Goal: Task Accomplishment & Management: Use online tool/utility

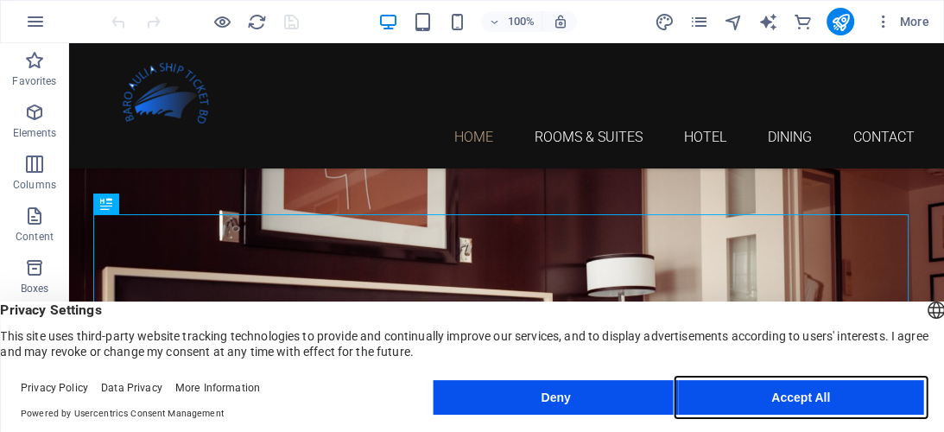
drag, startPoint x: 774, startPoint y: 397, endPoint x: 691, endPoint y: 119, distance: 290.2
click at [774, 397] on button "Accept All" at bounding box center [800, 397] width 245 height 35
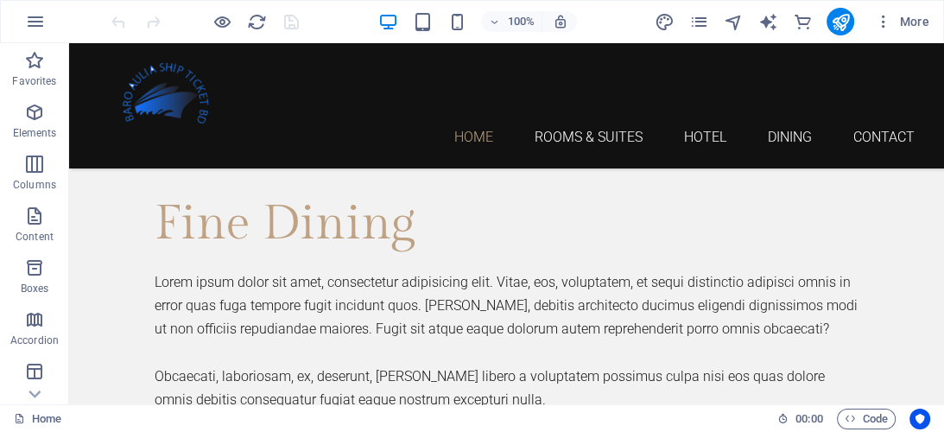
scroll to position [4222, 0]
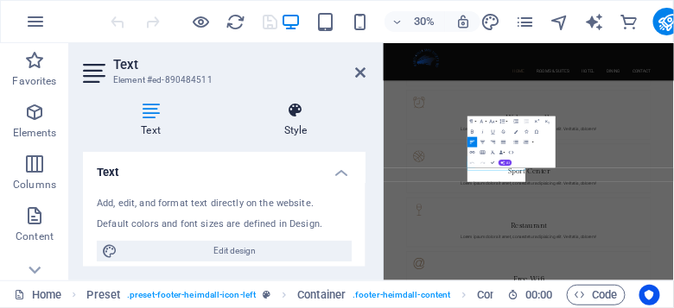
scroll to position [4225, 0]
drag, startPoint x: 371, startPoint y: 124, endPoint x: 284, endPoint y: 130, distance: 86.6
click at [284, 130] on aside "Text Element #ed-890484511 Text Style Text Add, edit, and format text directly …" at bounding box center [226, 162] width 314 height 238
click at [357, 73] on icon at bounding box center [360, 73] width 10 height 14
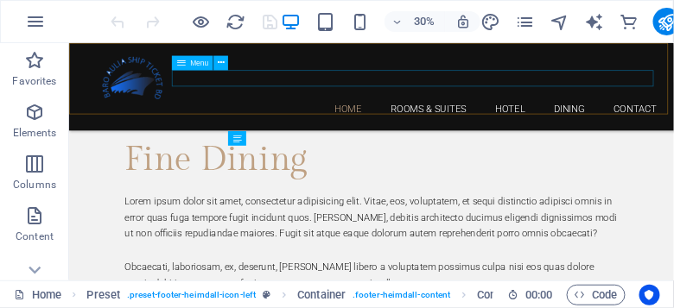
scroll to position [4301, 0]
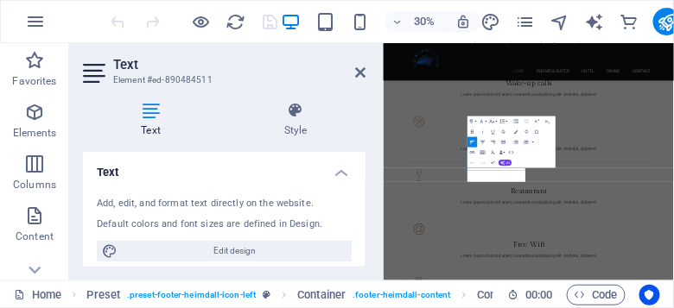
scroll to position [4225, 0]
drag, startPoint x: 363, startPoint y: 71, endPoint x: 393, endPoint y: 54, distance: 34.4
click at [363, 71] on icon at bounding box center [360, 73] width 10 height 14
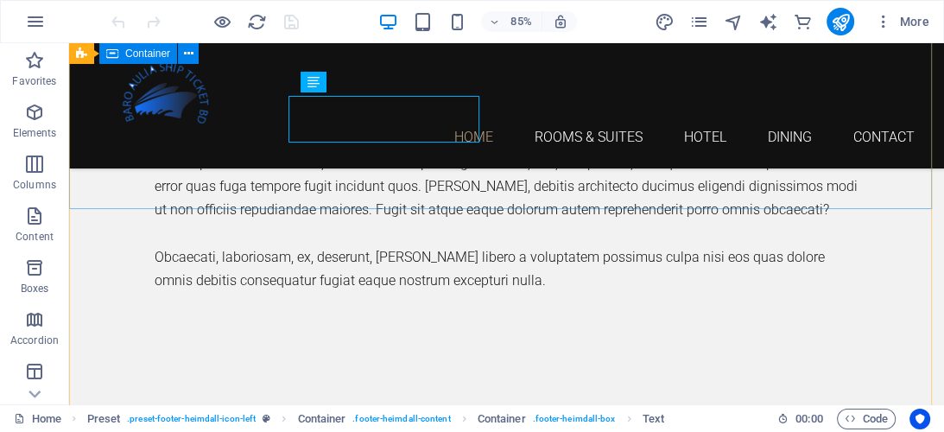
scroll to position [4363, 0]
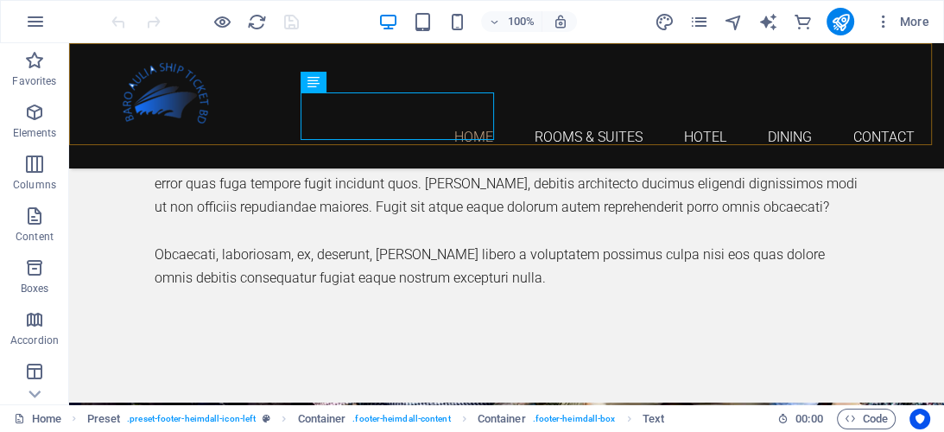
click at [425, 112] on div "Home Rooms & Suites Hotel Dining Contact" at bounding box center [506, 105] width 875 height 125
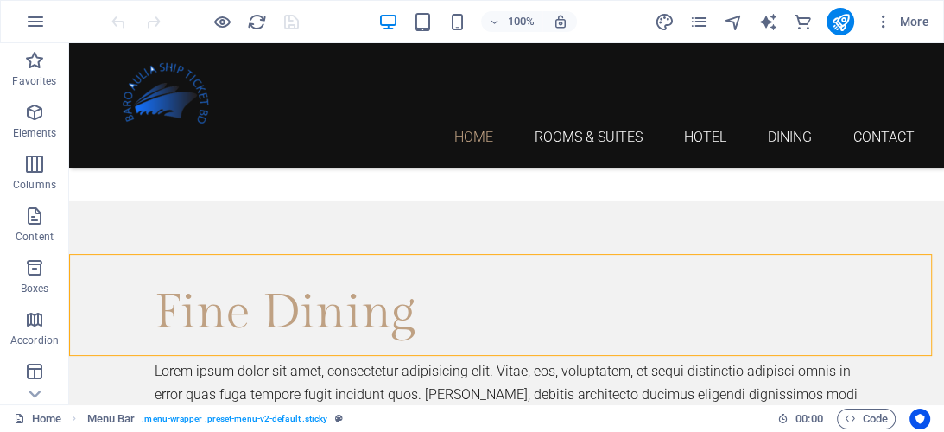
scroll to position [4163, 0]
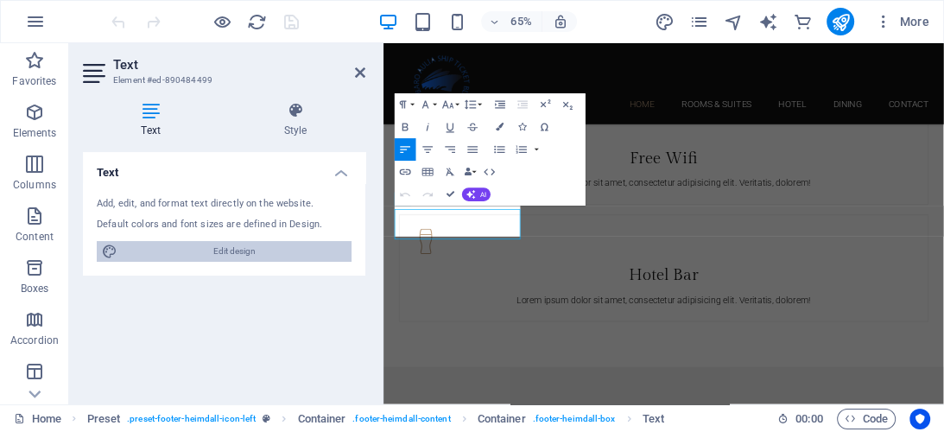
scroll to position [4228, 0]
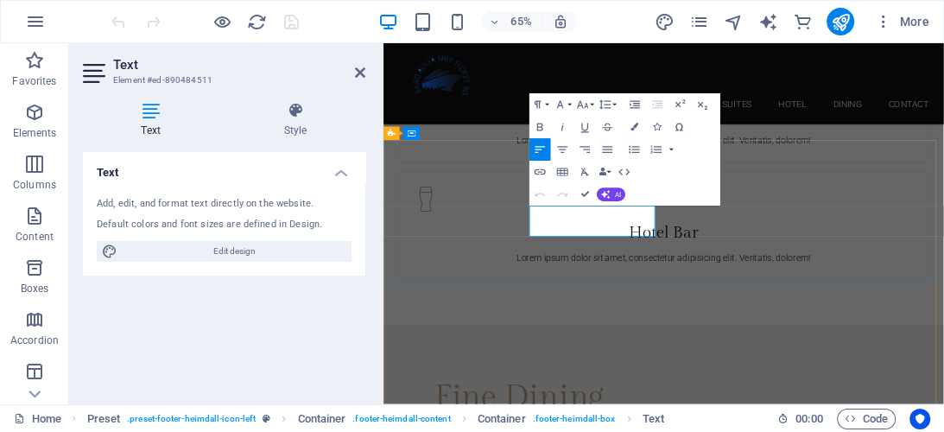
drag, startPoint x: 610, startPoint y: 355, endPoint x: 839, endPoint y: 434, distance: 242.3
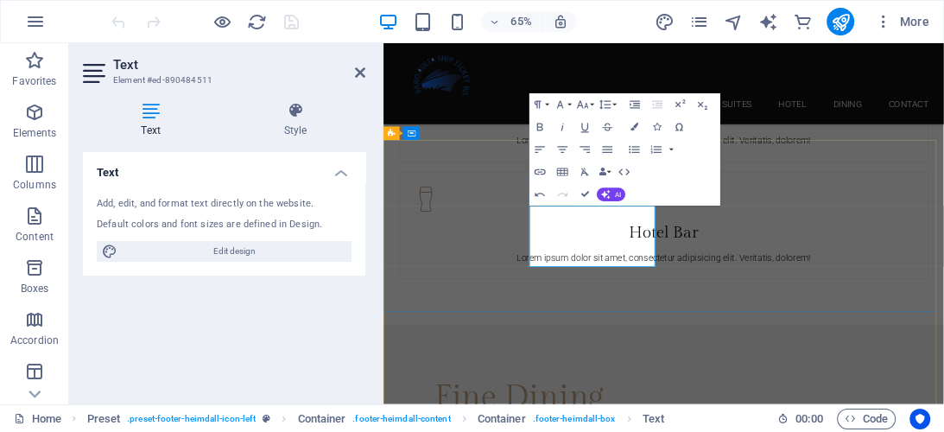
drag, startPoint x: 615, startPoint y: 326, endPoint x: 688, endPoint y: 356, distance: 79.4
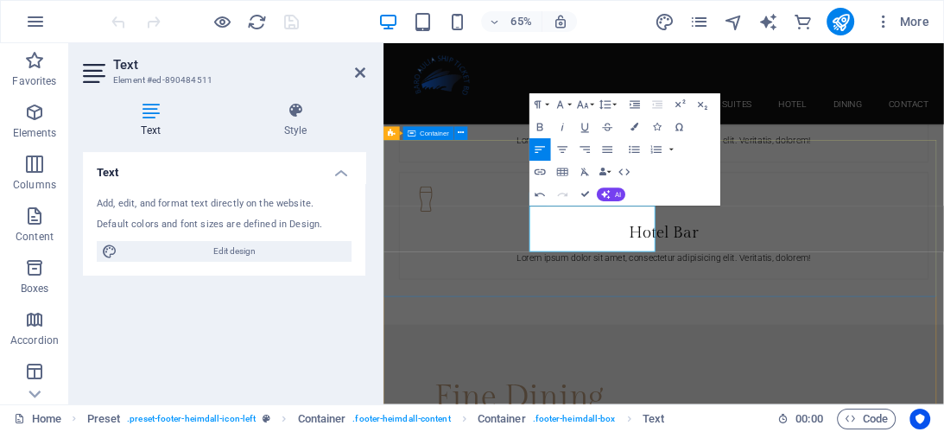
drag, startPoint x: 608, startPoint y: 332, endPoint x: 790, endPoint y: 371, distance: 186.5
click at [569, 108] on button "Font Family" at bounding box center [563, 105] width 22 height 22
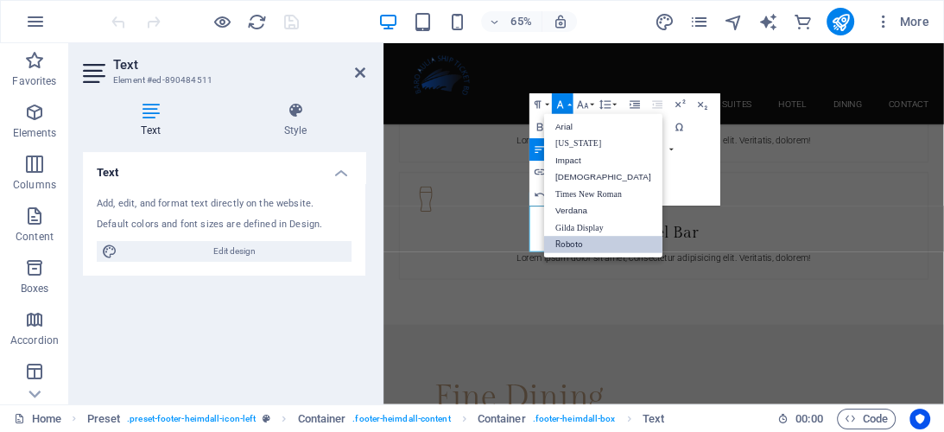
scroll to position [0, 0]
click at [567, 158] on link "Impact" at bounding box center [603, 160] width 118 height 17
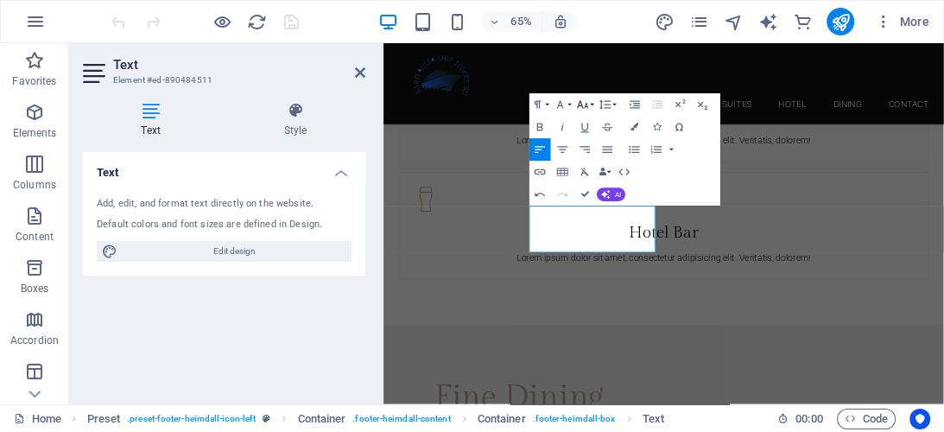
click at [591, 105] on button "Font Size" at bounding box center [585, 105] width 22 height 22
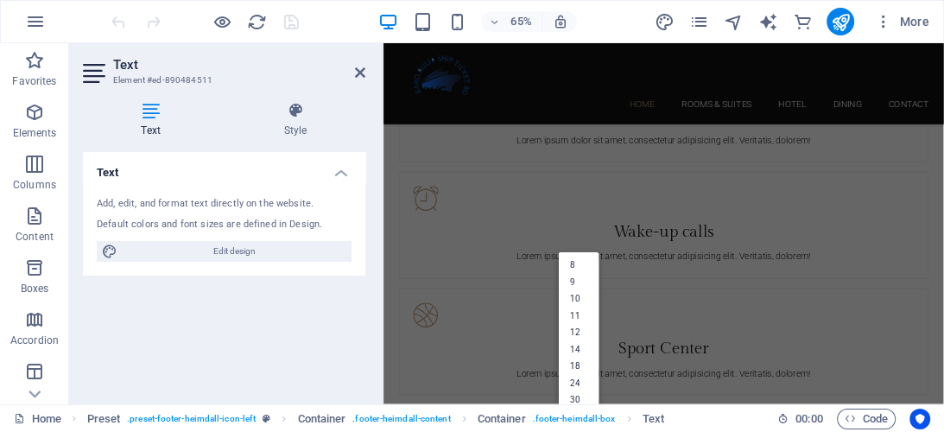
scroll to position [3747, 0]
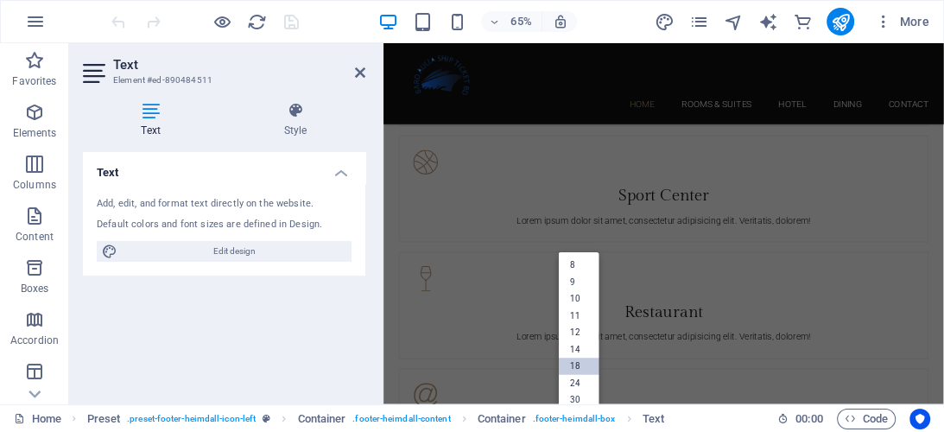
click at [577, 366] on link "18" at bounding box center [579, 366] width 41 height 17
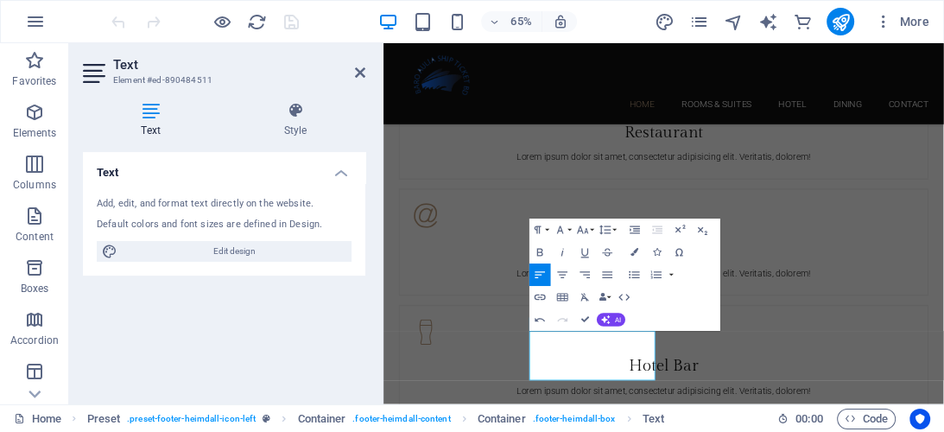
scroll to position [4037, 0]
drag, startPoint x: 585, startPoint y: 318, endPoint x: 523, endPoint y: 276, distance: 75.2
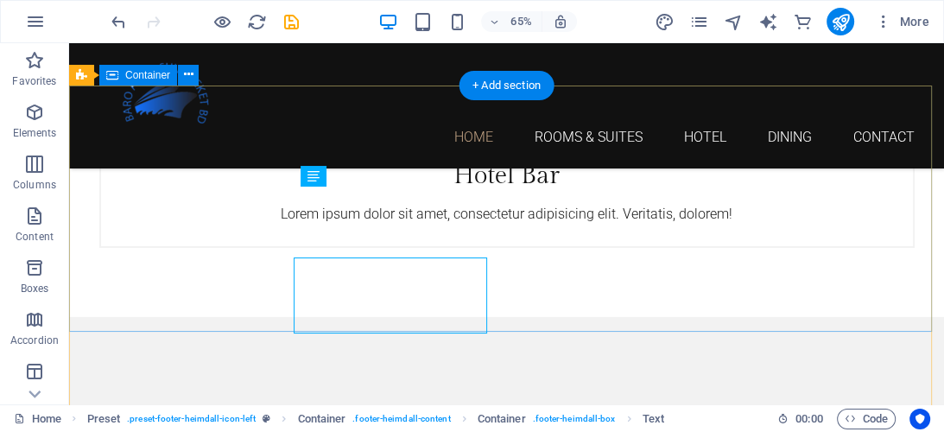
scroll to position [4266, 0]
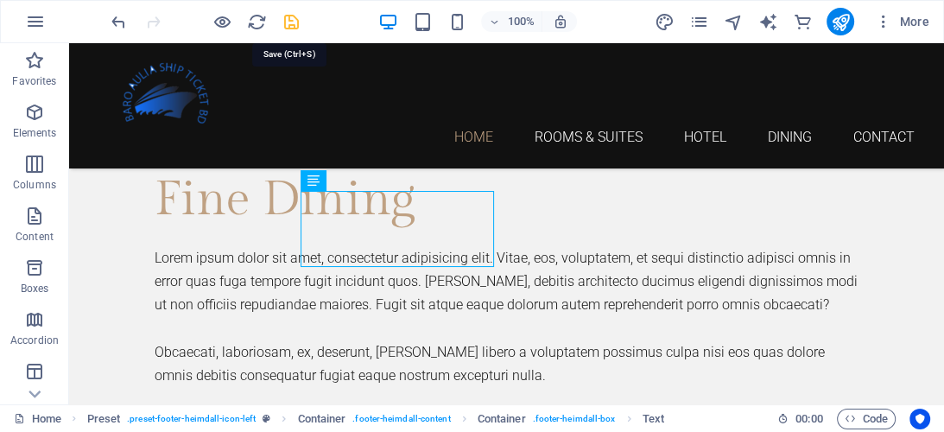
drag, startPoint x: 297, startPoint y: 23, endPoint x: 317, endPoint y: 82, distance: 62.0
click at [297, 23] on icon "save" at bounding box center [292, 22] width 20 height 20
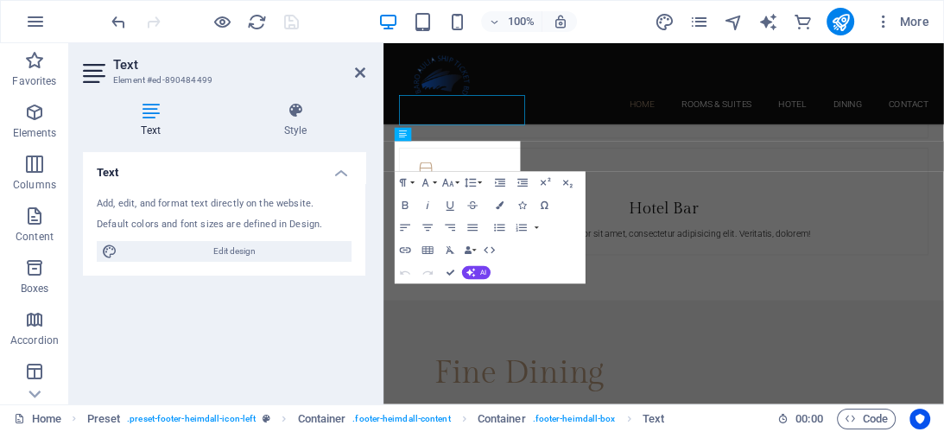
scroll to position [4329, 0]
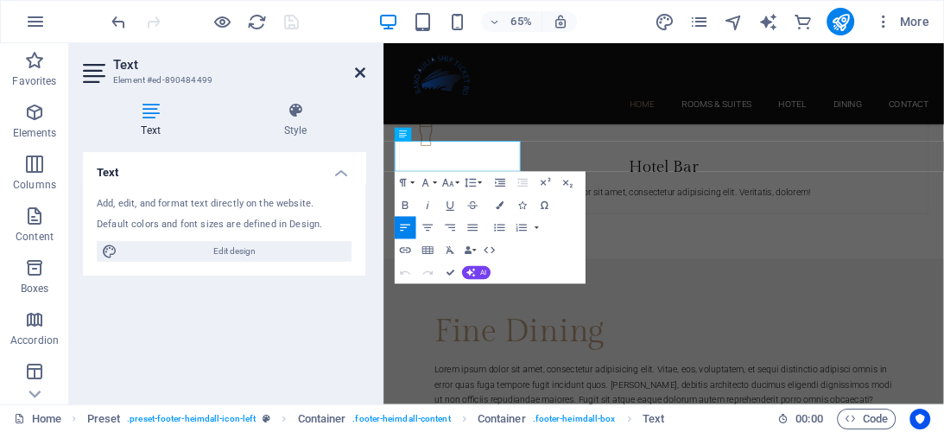
click at [358, 69] on icon at bounding box center [360, 73] width 10 height 14
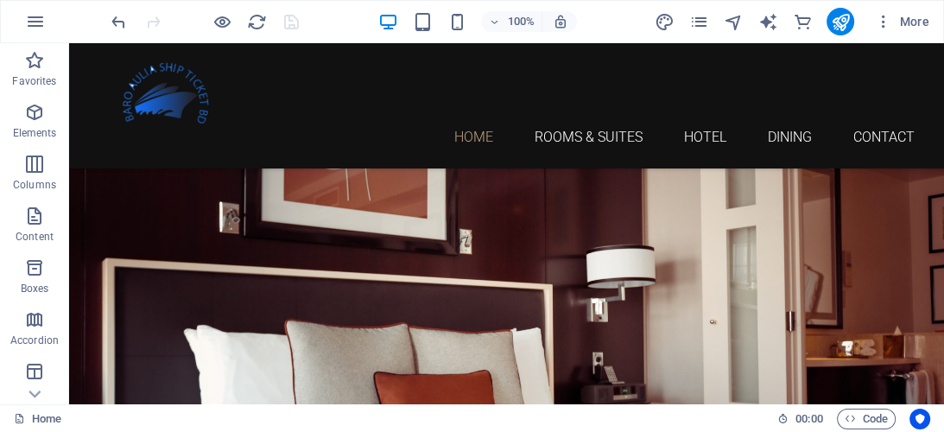
scroll to position [83, 0]
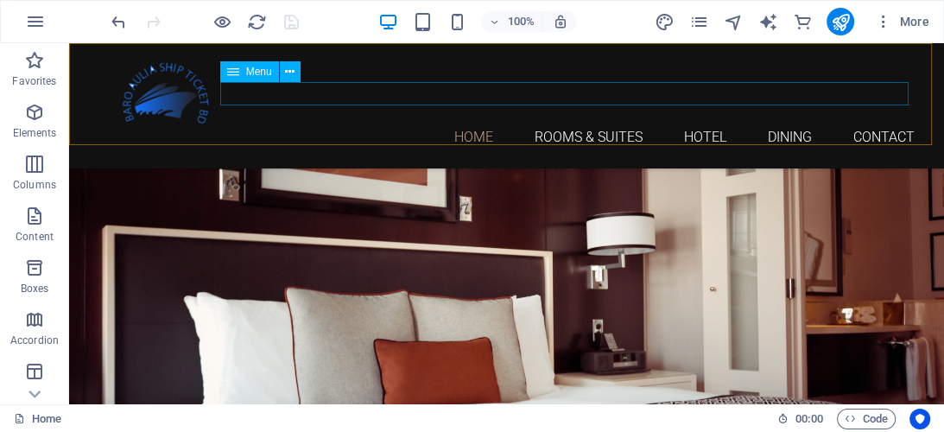
click at [263, 125] on nav "Home Rooms & Suites Hotel Dining Contact" at bounding box center [506, 136] width 815 height 23
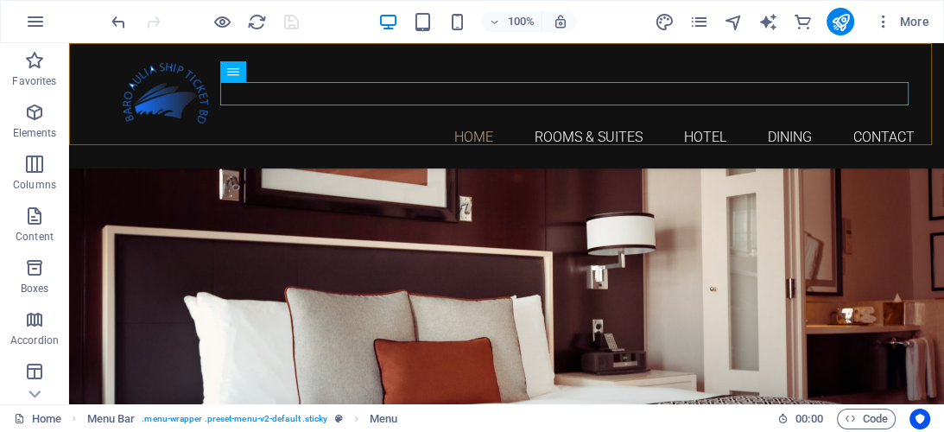
click at [245, 121] on div "Home Rooms & Suites Hotel Dining Contact" at bounding box center [506, 105] width 875 height 125
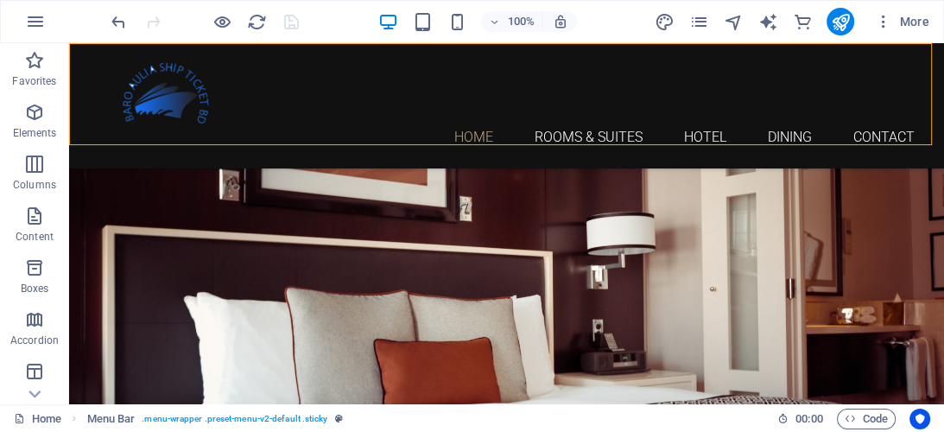
click at [79, 98] on div "Home Rooms & Suites Hotel Dining Contact" at bounding box center [506, 105] width 875 height 125
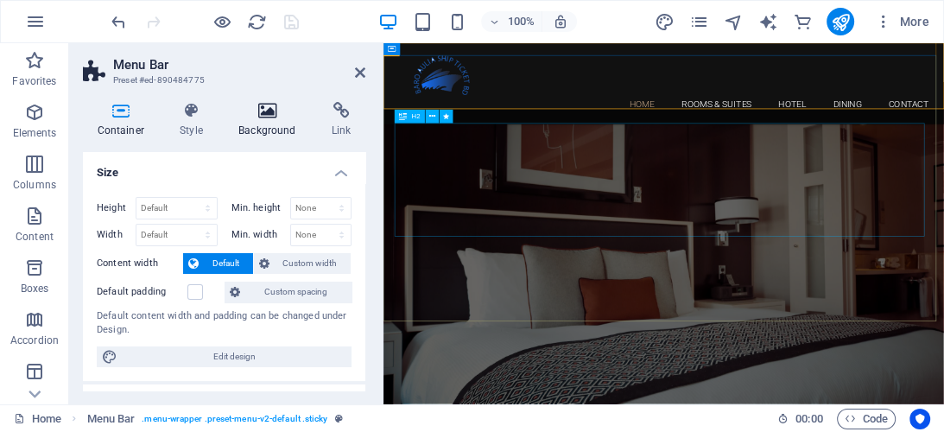
click at [266, 114] on icon at bounding box center [268, 110] width 86 height 17
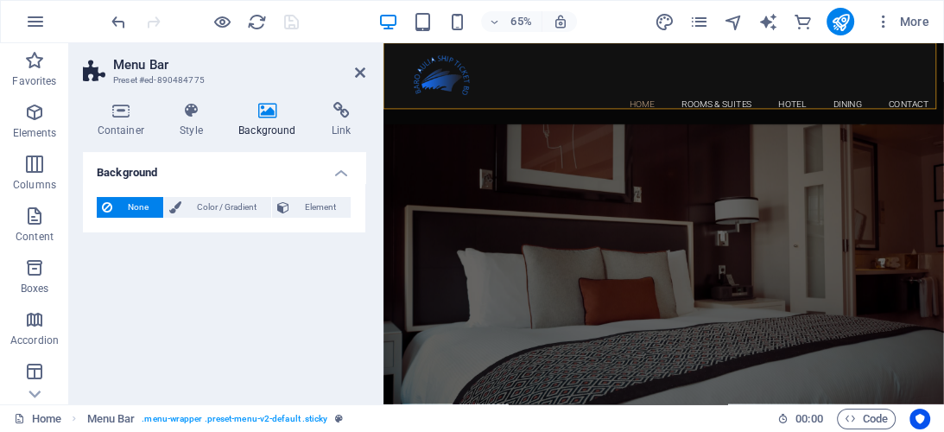
click at [265, 116] on icon at bounding box center [268, 110] width 86 height 17
click at [241, 201] on span "Color / Gradient" at bounding box center [226, 207] width 79 height 21
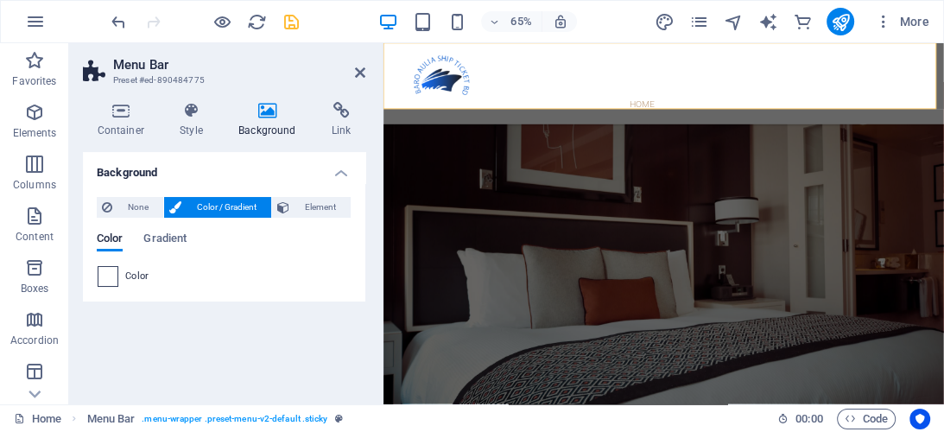
click at [110, 275] on span at bounding box center [107, 276] width 19 height 19
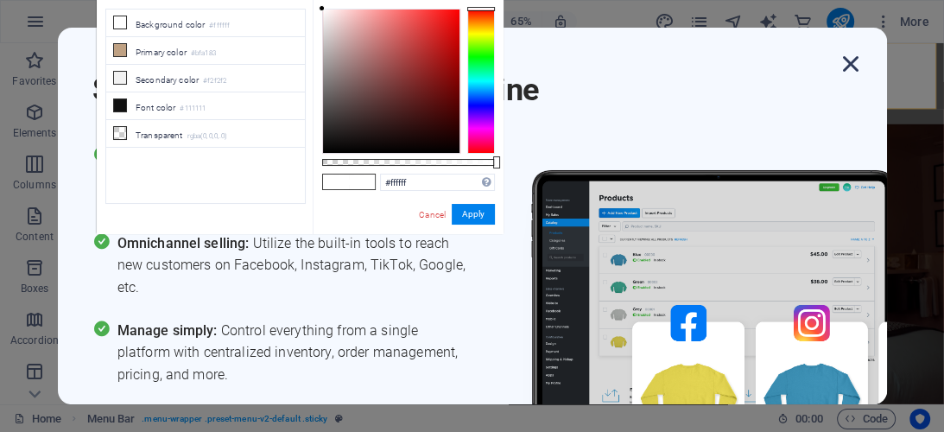
click at [846, 63] on icon "button" at bounding box center [850, 63] width 31 height 31
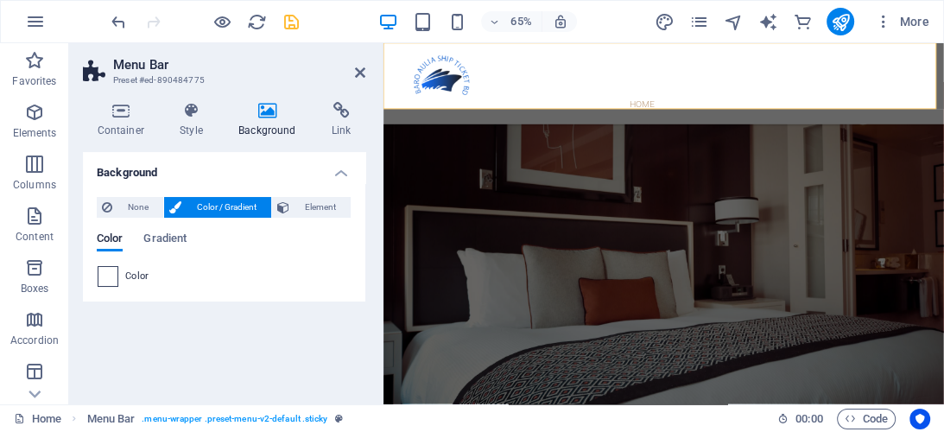
click at [106, 280] on span at bounding box center [107, 276] width 19 height 19
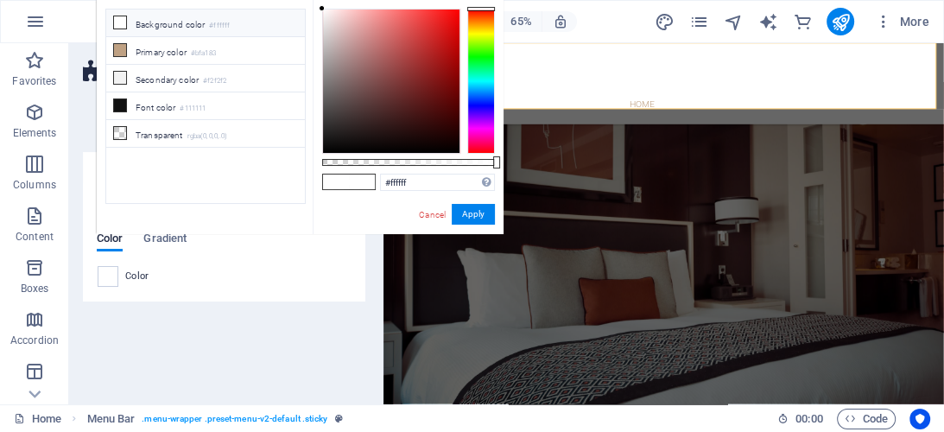
click at [491, 34] on div at bounding box center [481, 81] width 28 height 145
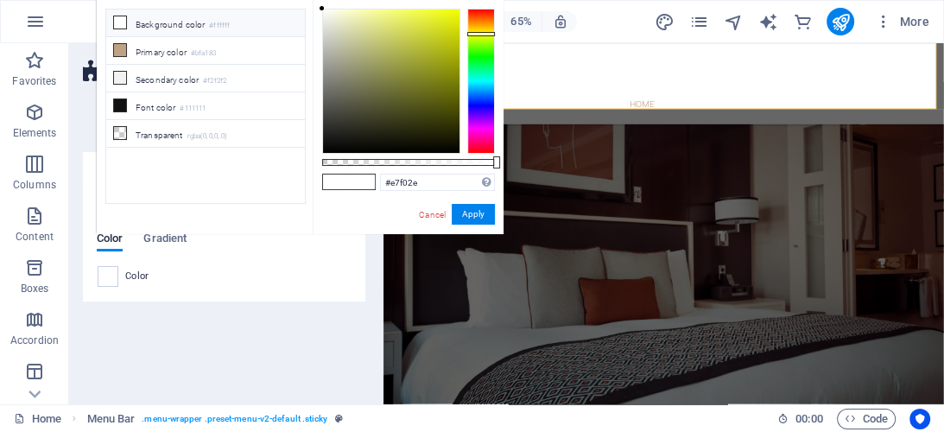
click at [433, 17] on div at bounding box center [391, 81] width 136 height 143
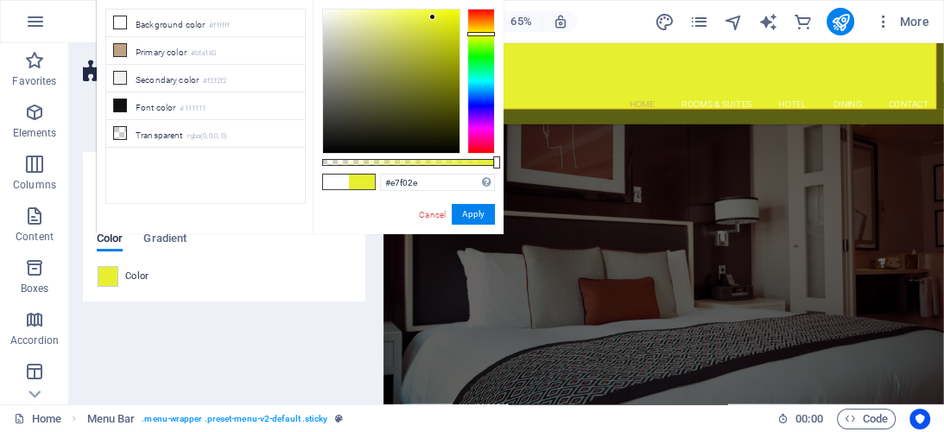
click at [479, 110] on div at bounding box center [481, 81] width 28 height 145
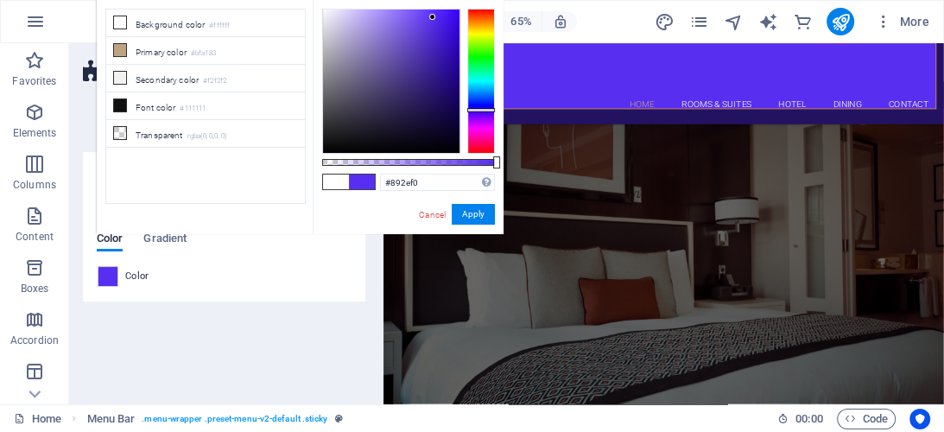
click at [480, 116] on div at bounding box center [481, 81] width 28 height 145
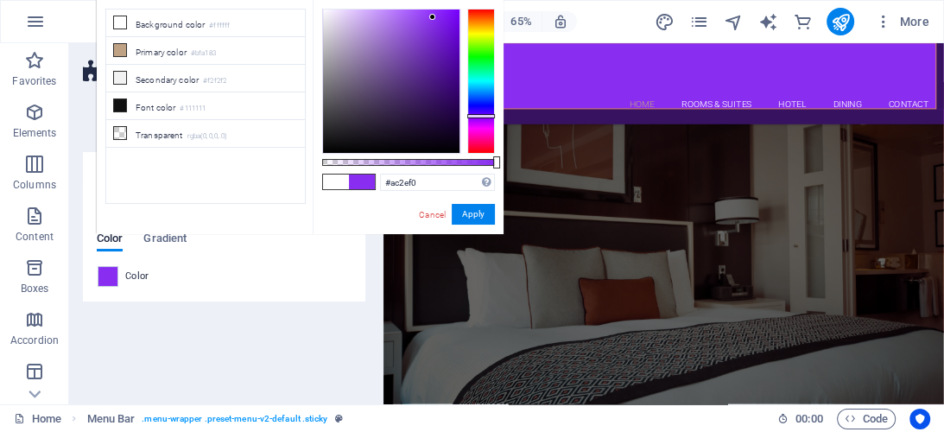
click at [481, 120] on div at bounding box center [481, 81] width 28 height 145
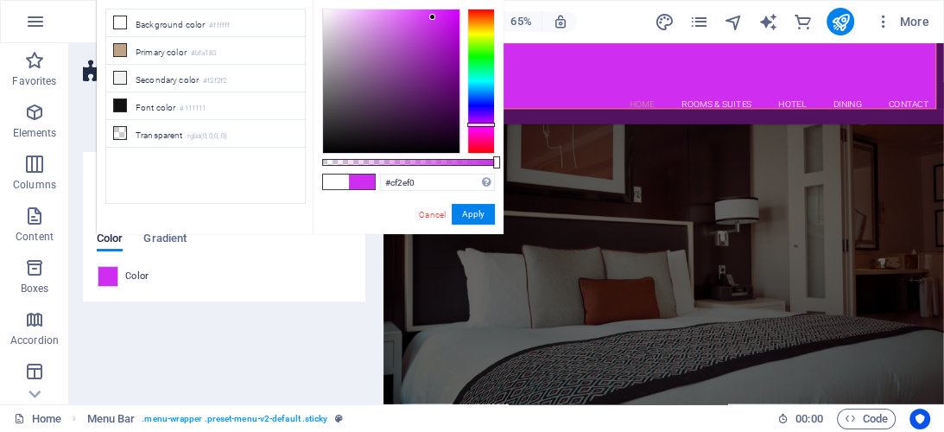
click at [481, 124] on div at bounding box center [481, 81] width 28 height 145
drag, startPoint x: 437, startPoint y: 214, endPoint x: 84, endPoint y: 262, distance: 356.4
click at [437, 214] on link "Cancel" at bounding box center [432, 214] width 30 height 13
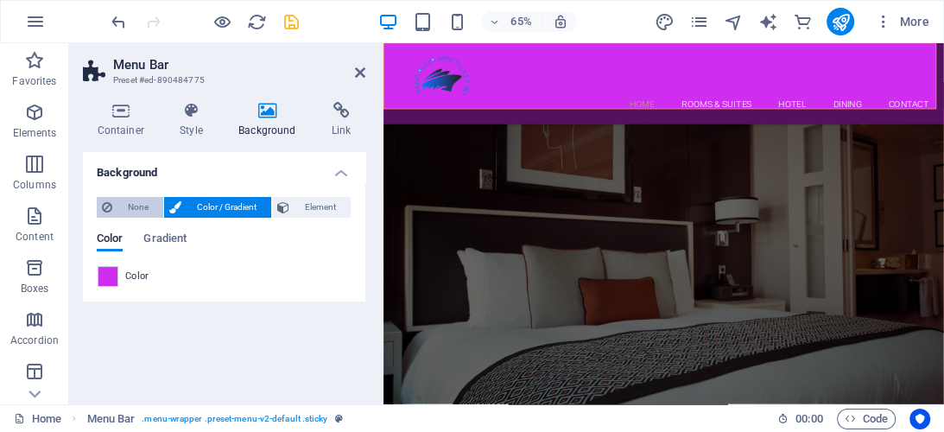
click at [128, 207] on span "None" at bounding box center [137, 207] width 41 height 21
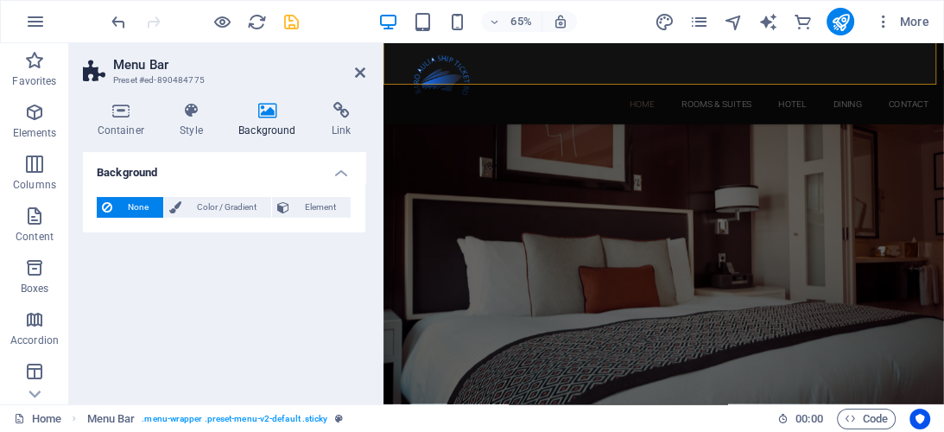
scroll to position [70, 0]
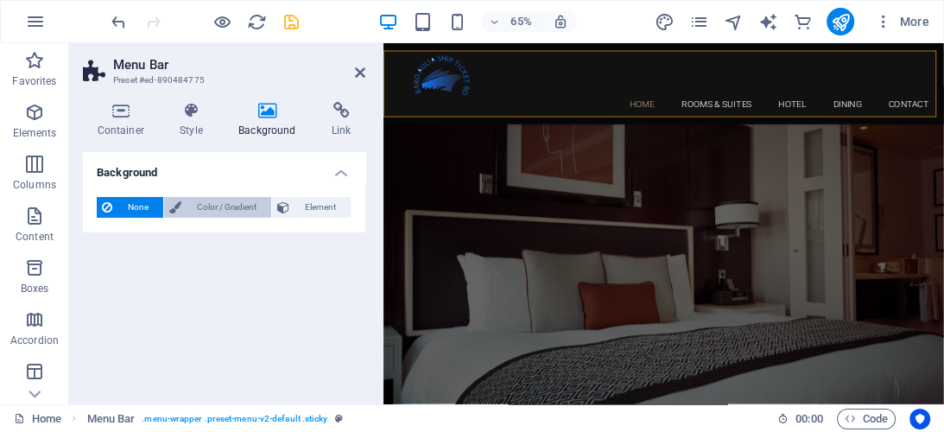
click at [201, 205] on span "Color / Gradient" at bounding box center [226, 207] width 79 height 21
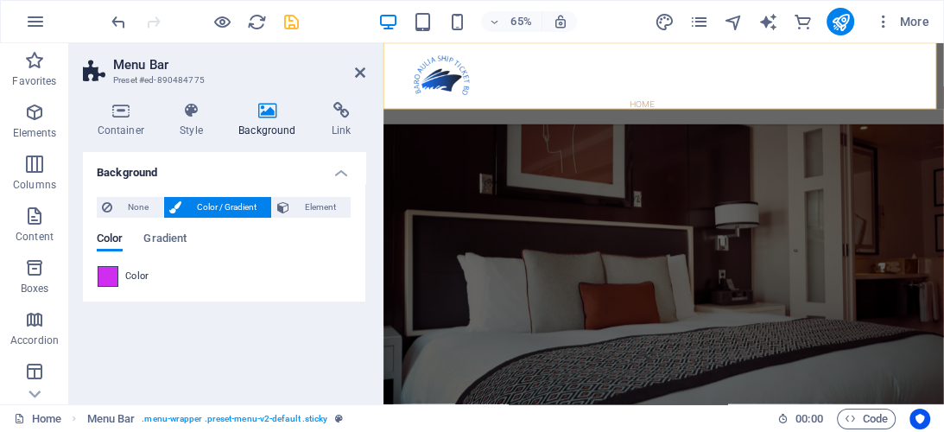
click at [107, 282] on span at bounding box center [107, 276] width 19 height 19
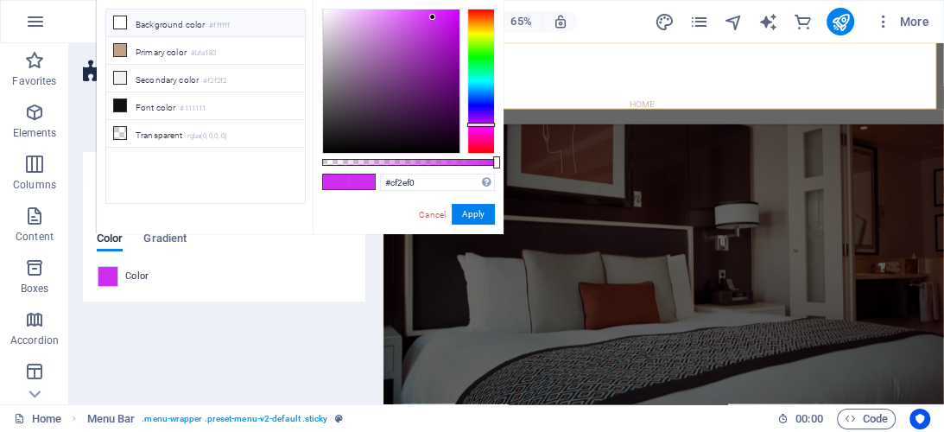
drag, startPoint x: 285, startPoint y: 221, endPoint x: 318, endPoint y: 219, distance: 32.9
click at [325, 271] on body "[DOMAIN_NAME] Home Favorites Elements Columns Content Boxes Accordion Tables Fe…" at bounding box center [472, 216] width 944 height 432
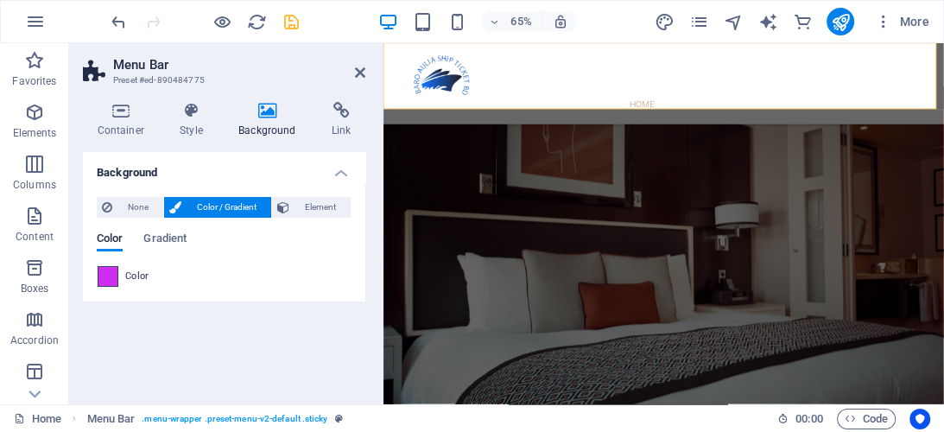
click at [105, 276] on span at bounding box center [107, 276] width 19 height 19
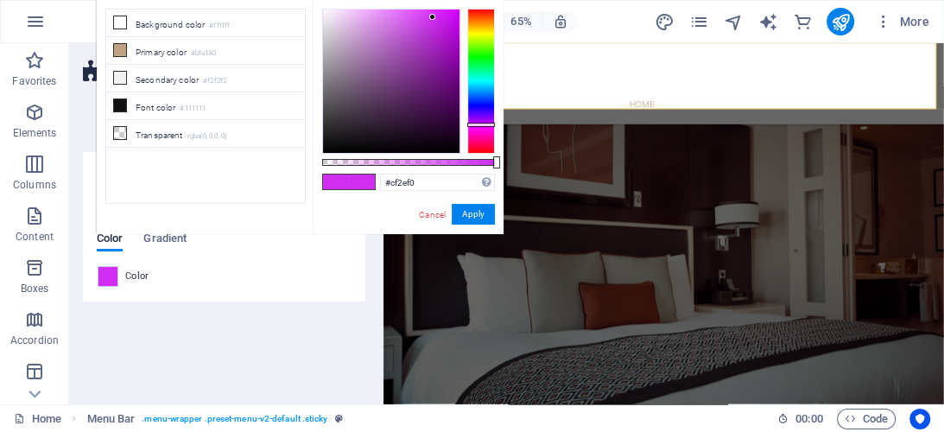
click at [483, 151] on div at bounding box center [481, 81] width 28 height 145
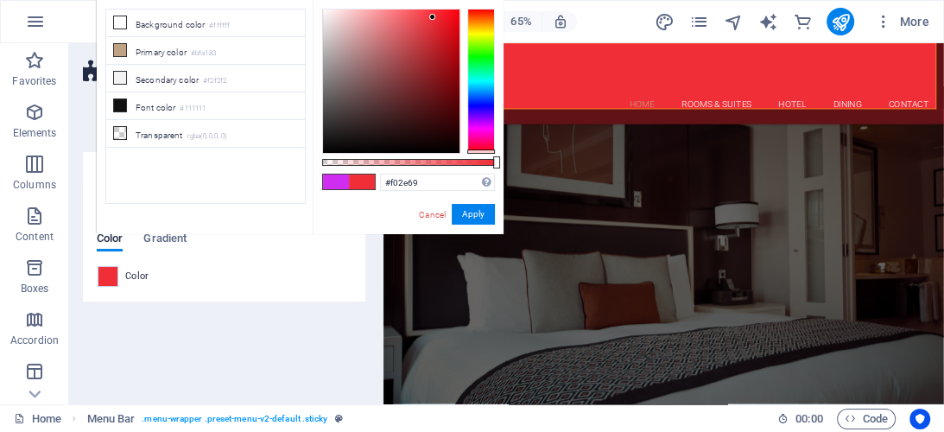
click at [485, 145] on div at bounding box center [481, 81] width 28 height 145
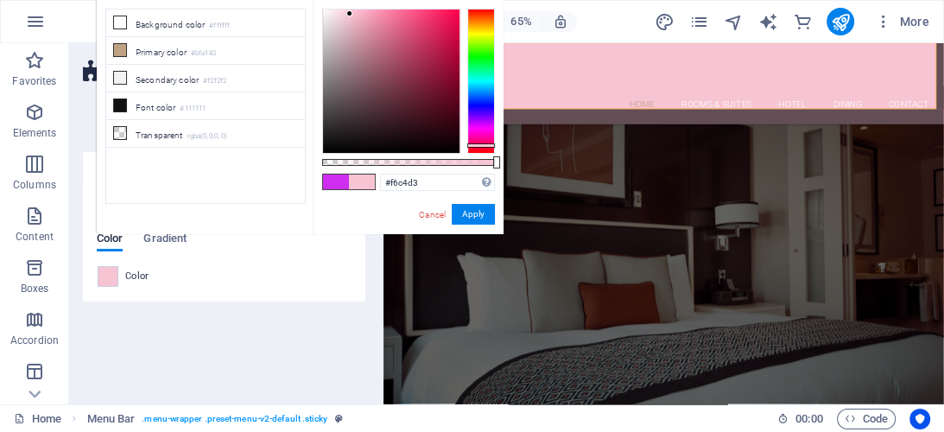
click at [350, 14] on div at bounding box center [391, 81] width 136 height 143
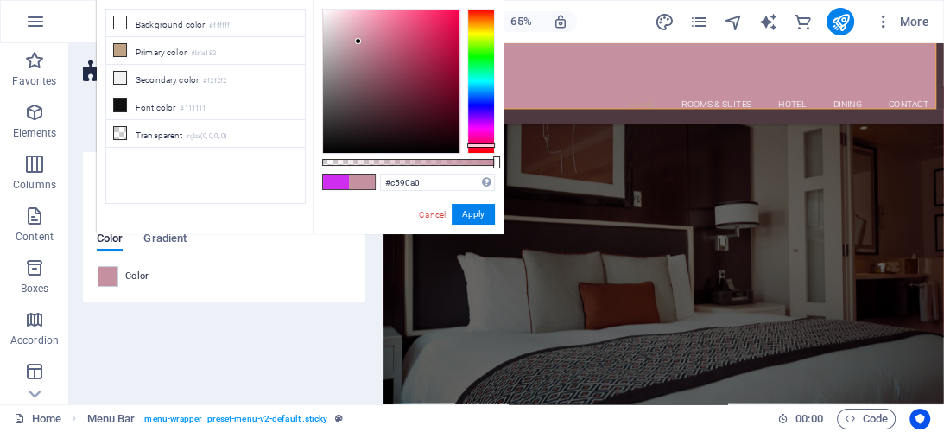
click at [358, 41] on div at bounding box center [391, 81] width 136 height 143
click at [373, 79] on div at bounding box center [391, 81] width 136 height 143
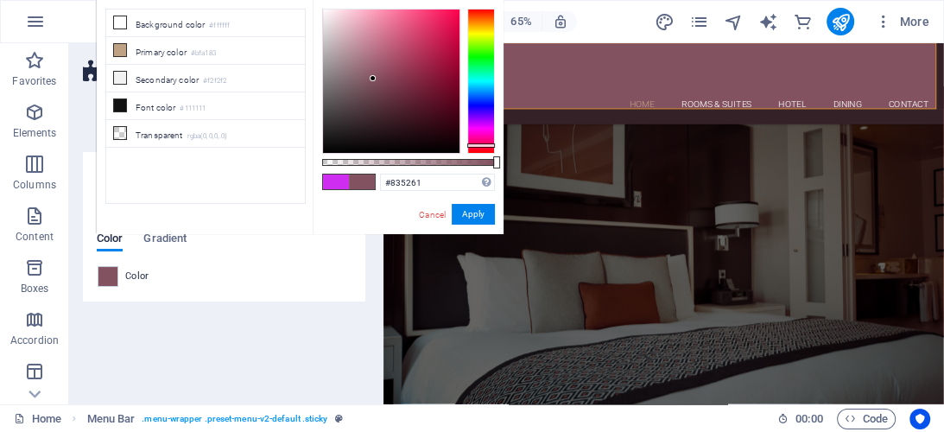
type input "#744855"
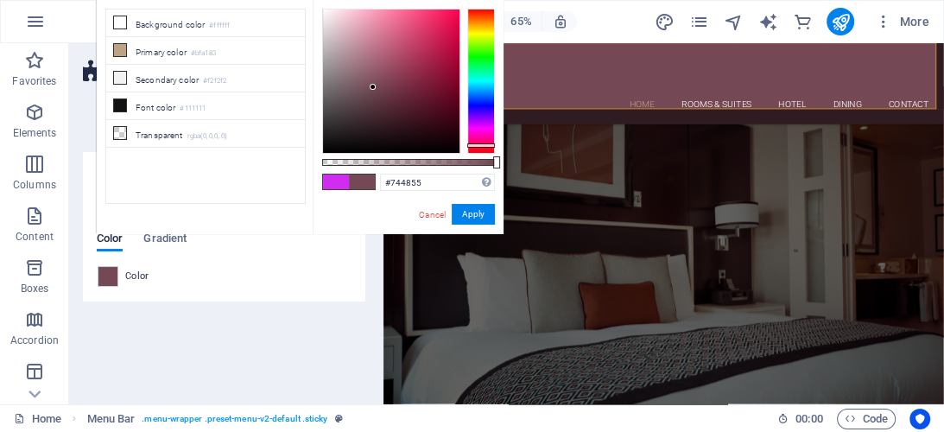
click at [373, 87] on div at bounding box center [391, 81] width 136 height 143
click at [421, 215] on link "Cancel" at bounding box center [432, 214] width 30 height 13
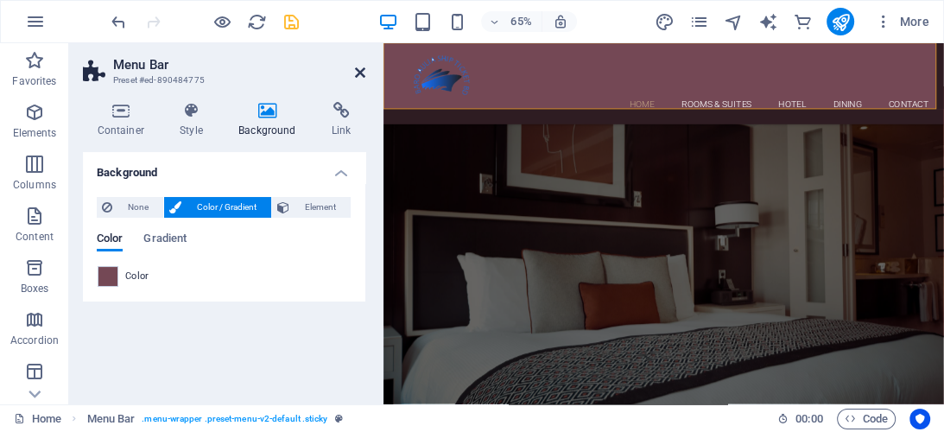
click at [358, 73] on icon at bounding box center [360, 73] width 10 height 14
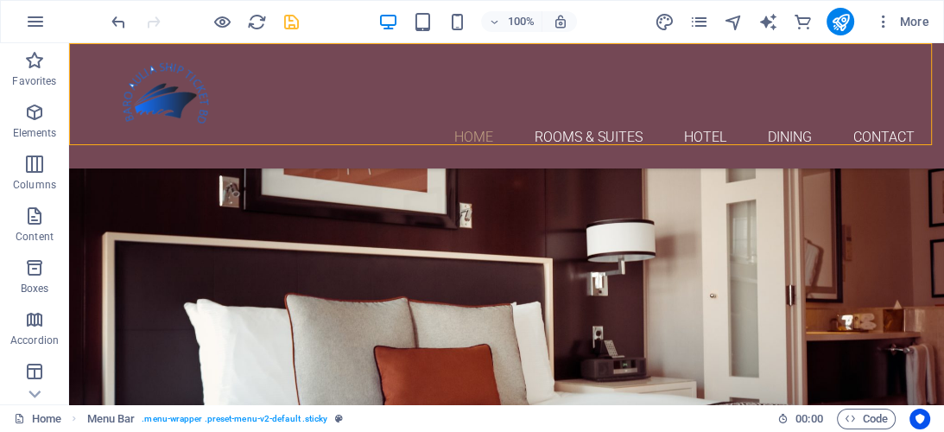
click at [86, 119] on div "Home Rooms & Suites Hotel Dining Contact" at bounding box center [506, 105] width 875 height 125
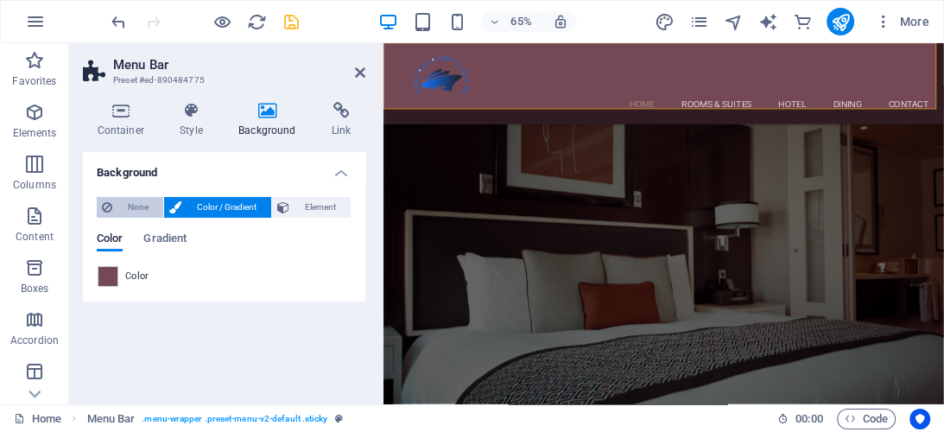
click at [131, 203] on span "None" at bounding box center [137, 207] width 41 height 21
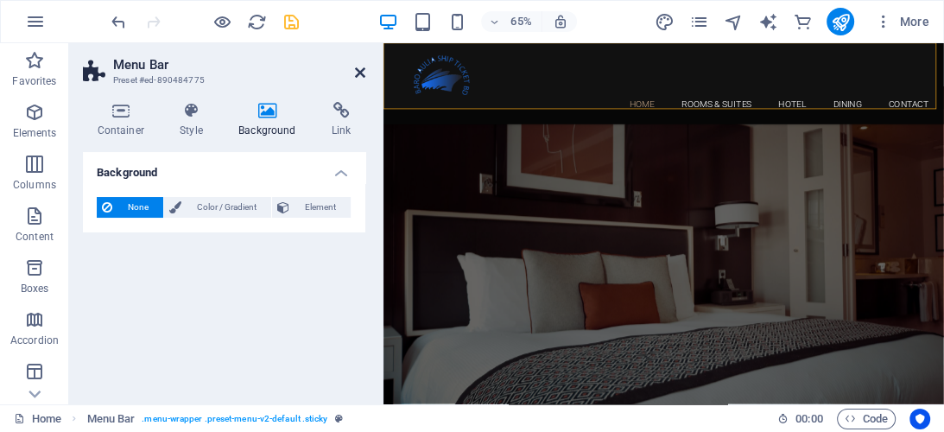
drag, startPoint x: 357, startPoint y: 70, endPoint x: 307, endPoint y: 29, distance: 64.4
click at [357, 70] on icon at bounding box center [360, 73] width 10 height 14
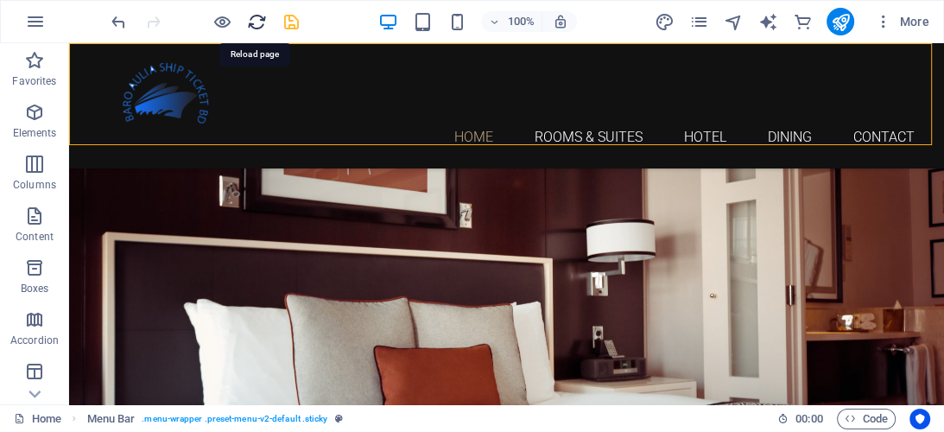
click at [252, 21] on icon "reload" at bounding box center [257, 22] width 20 height 20
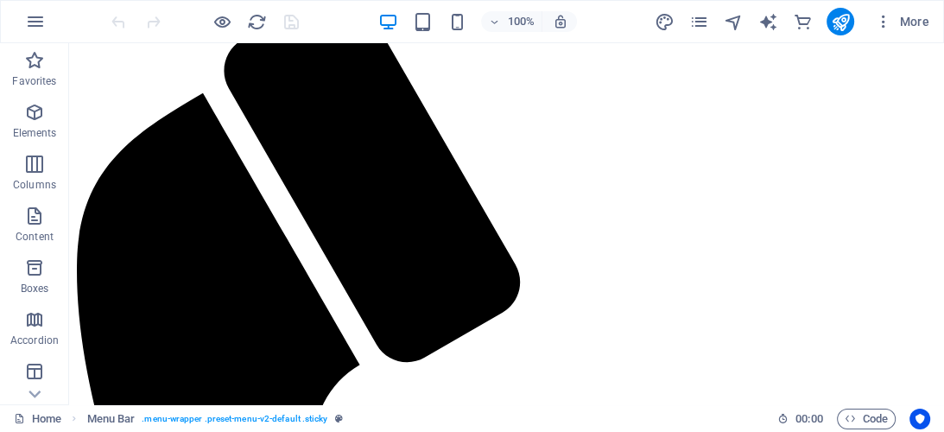
scroll to position [0, 0]
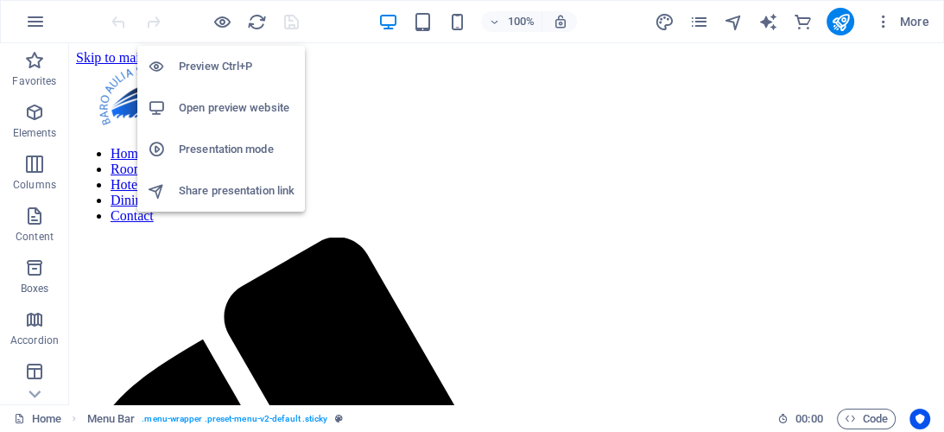
click at [228, 67] on h6 "Preview Ctrl+P" at bounding box center [237, 66] width 116 height 21
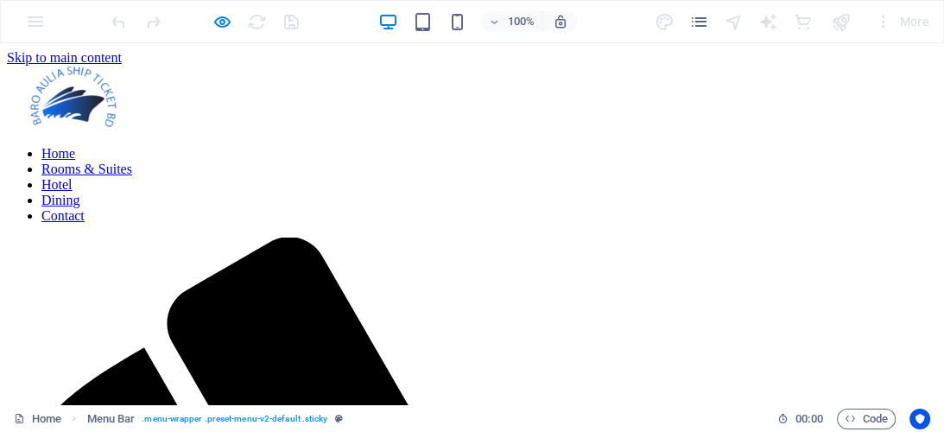
click at [132, 162] on link "Rooms & Suites" at bounding box center [86, 169] width 91 height 15
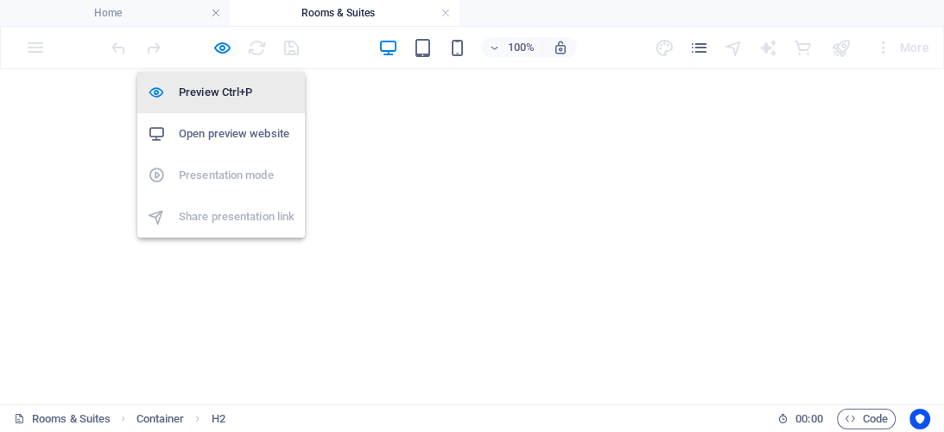
click at [225, 88] on h6 "Preview Ctrl+P" at bounding box center [237, 92] width 116 height 21
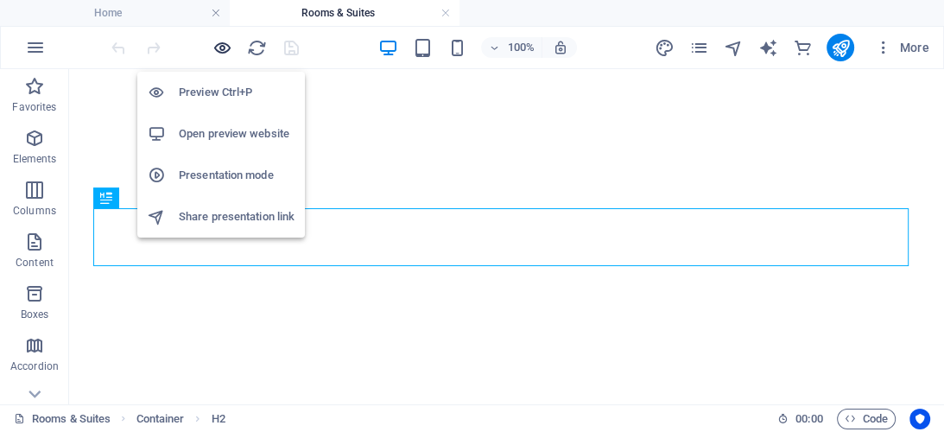
click at [226, 48] on icon "button" at bounding box center [222, 48] width 20 height 20
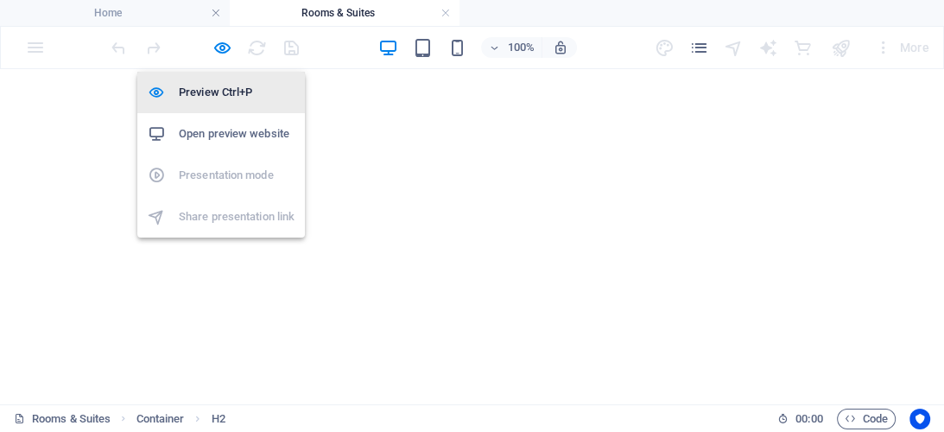
click at [230, 86] on h6 "Preview Ctrl+P" at bounding box center [237, 92] width 116 height 21
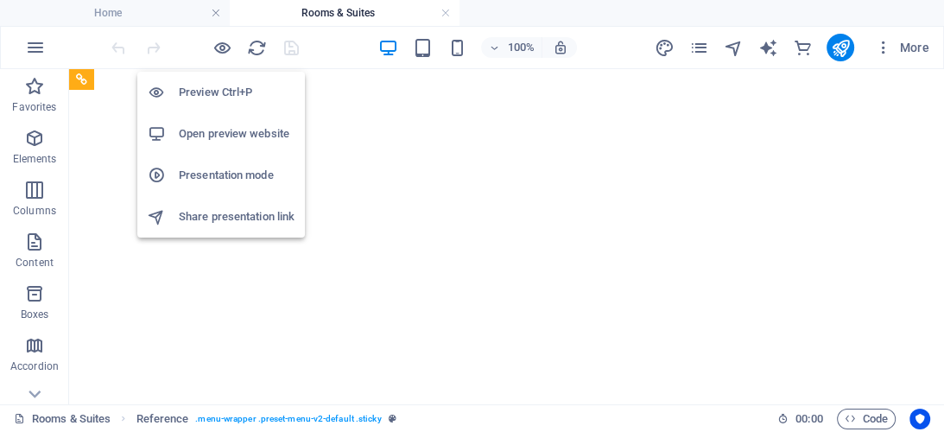
click at [226, 86] on h6 "Preview Ctrl+P" at bounding box center [237, 92] width 116 height 21
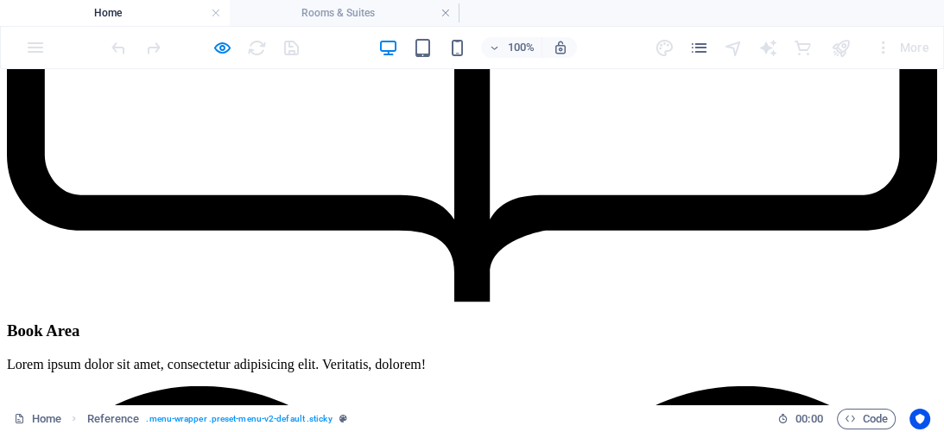
scroll to position [4168, 0]
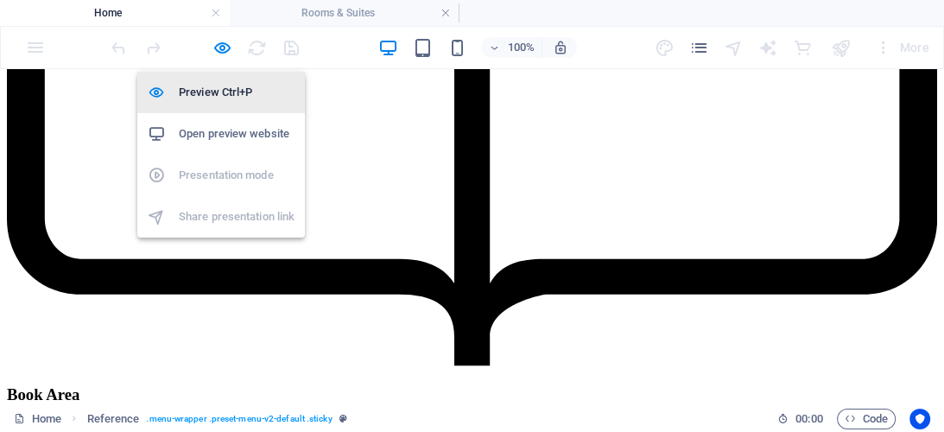
click at [219, 86] on h6 "Preview Ctrl+P" at bounding box center [237, 92] width 116 height 21
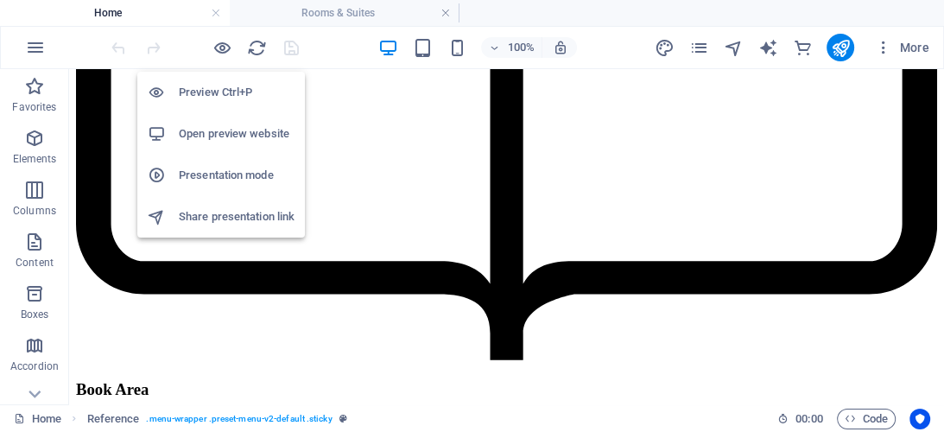
scroll to position [4242, 0]
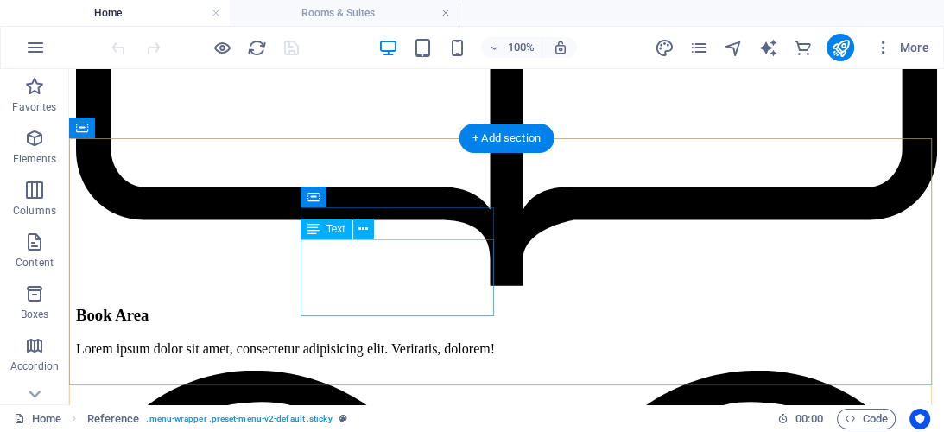
drag, startPoint x: 405, startPoint y: 287, endPoint x: 644, endPoint y: 384, distance: 258.4
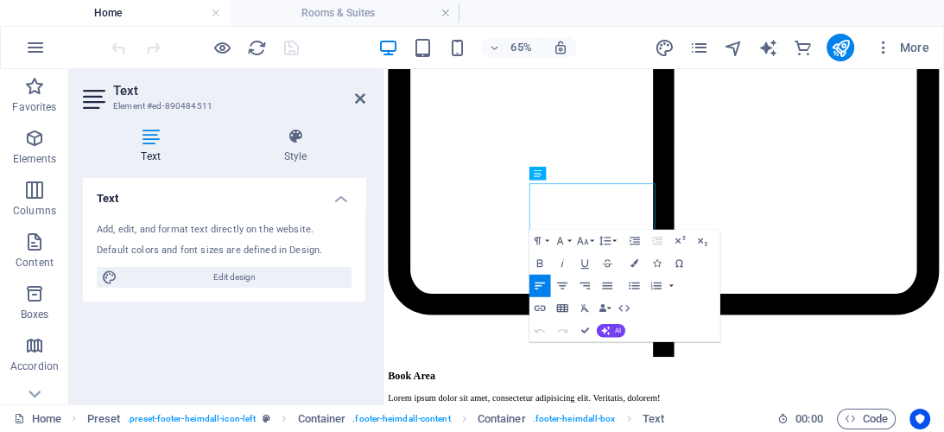
scroll to position [4272, 0]
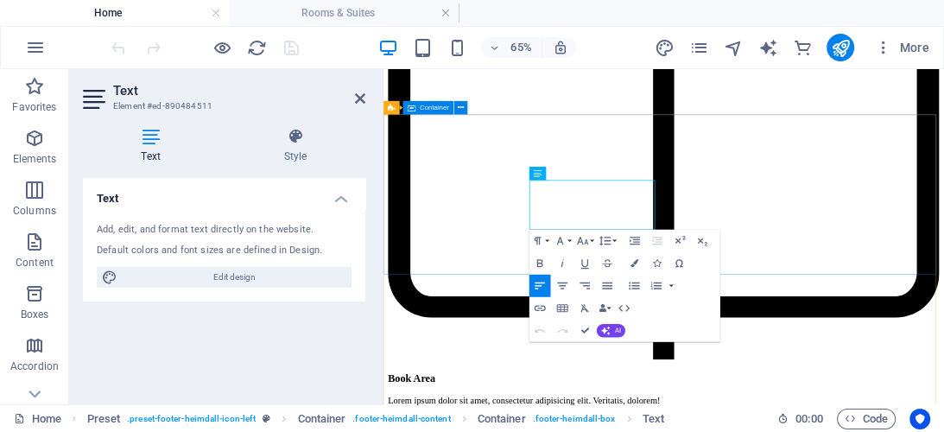
drag, startPoint x: 612, startPoint y: 274, endPoint x: 801, endPoint y: 305, distance: 191.7
click at [587, 241] on icon "button" at bounding box center [582, 241] width 11 height 8
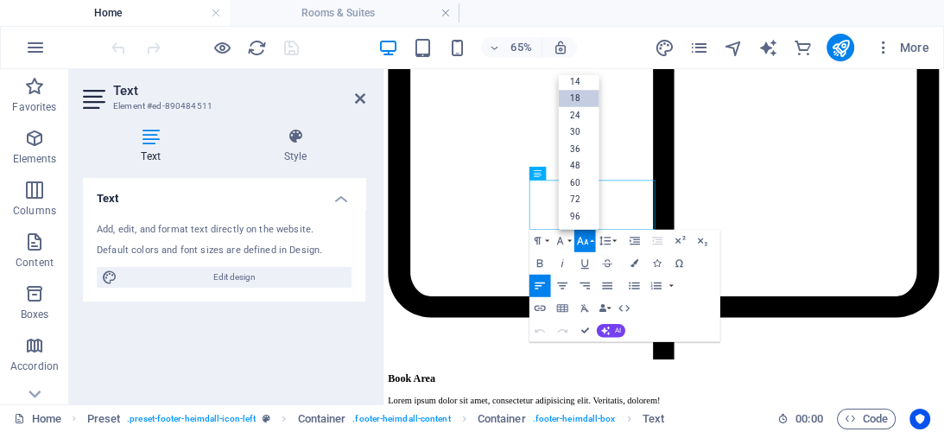
scroll to position [138, 0]
click at [577, 78] on link "14" at bounding box center [579, 81] width 41 height 17
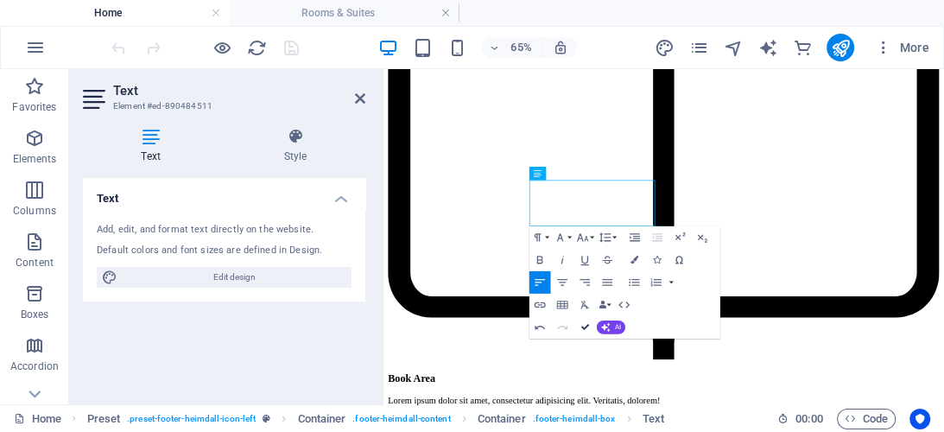
drag, startPoint x: 583, startPoint y: 328, endPoint x: 524, endPoint y: 257, distance: 92.0
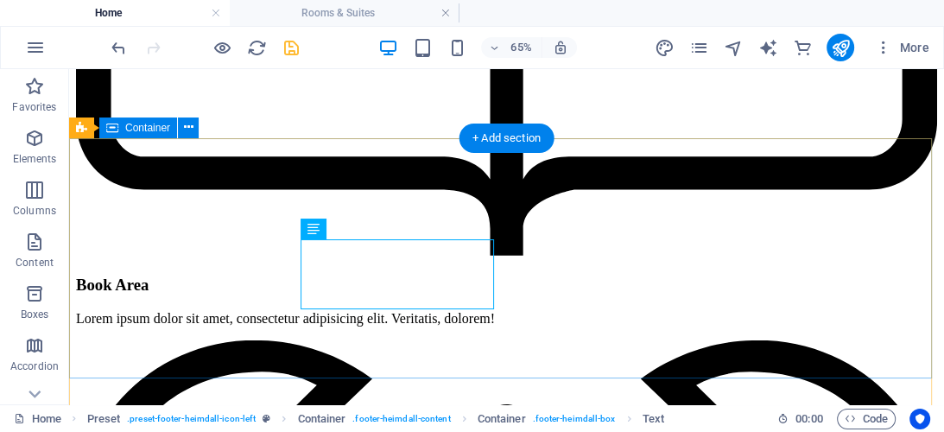
scroll to position [4239, 0]
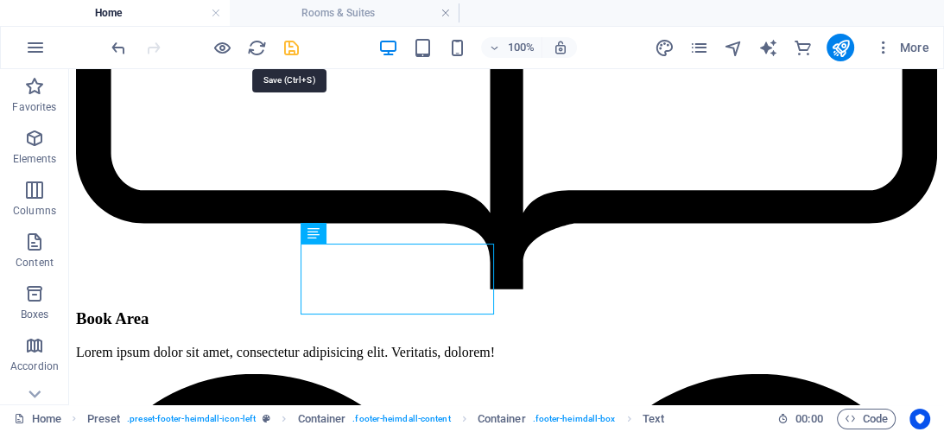
drag, startPoint x: 292, startPoint y: 48, endPoint x: 344, endPoint y: 84, distance: 62.8
click at [292, 48] on icon "save" at bounding box center [292, 48] width 20 height 20
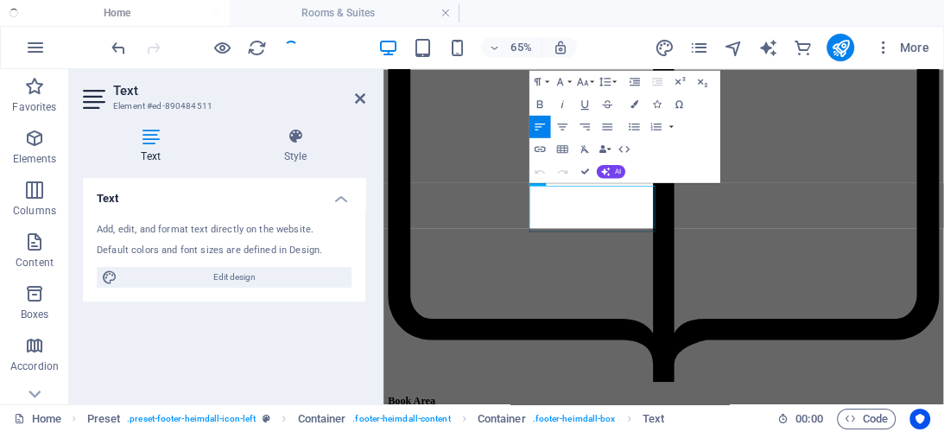
scroll to position [4268, 0]
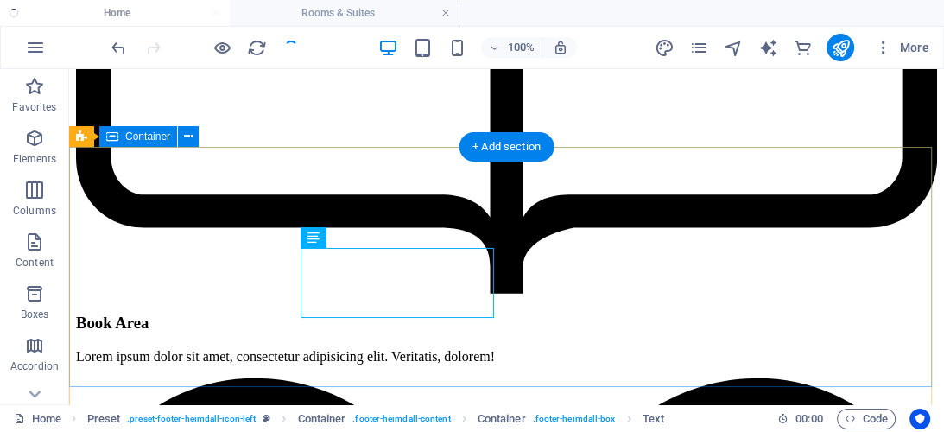
scroll to position [0, 0]
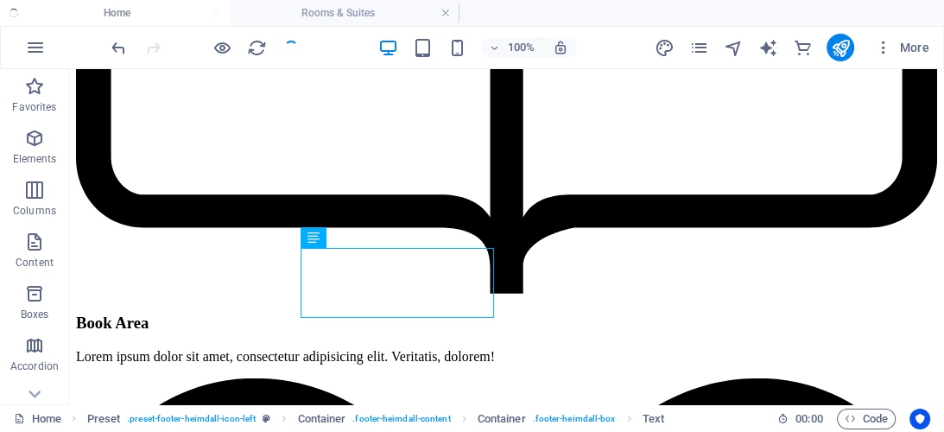
click at [173, 11] on ul "Home Rooms & Suites" at bounding box center [472, 13] width 944 height 26
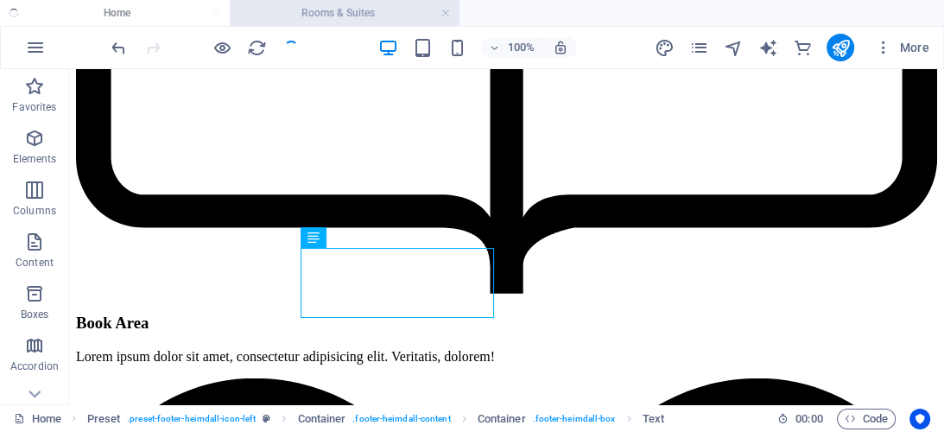
click at [269, 16] on h4 "Rooms & Suites" at bounding box center [345, 12] width 230 height 19
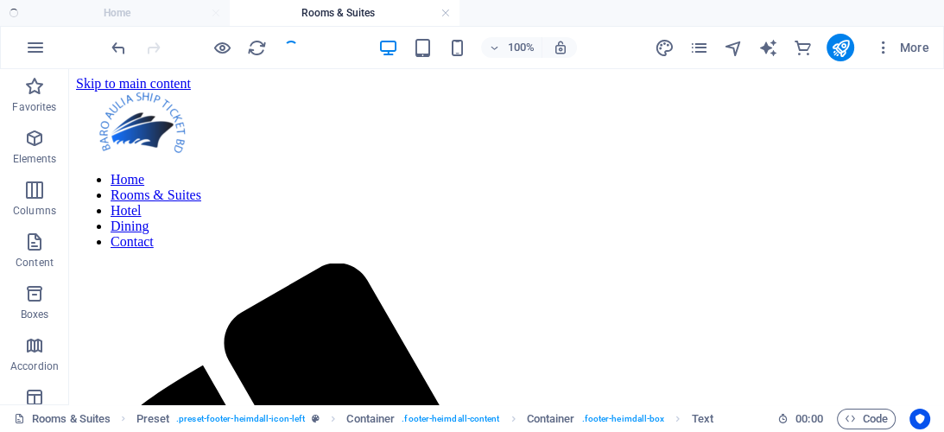
click at [138, 11] on ul "Home Rooms & Suites" at bounding box center [472, 13] width 944 height 26
click at [155, 10] on ul "Home Rooms & Suites" at bounding box center [472, 13] width 944 height 26
click at [342, 15] on h4 "Rooms & Suites" at bounding box center [345, 12] width 230 height 19
click at [198, 14] on ul "Home Rooms & Suites" at bounding box center [472, 13] width 944 height 26
click at [392, 8] on h4 "Rooms & Suites" at bounding box center [345, 12] width 230 height 19
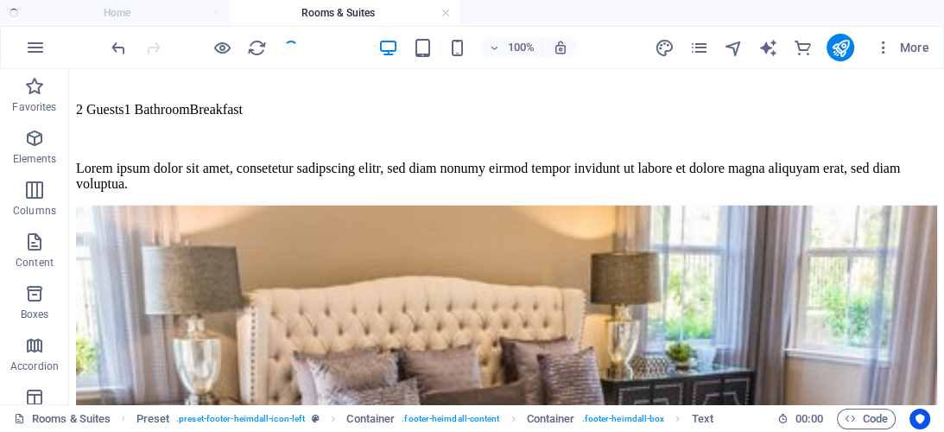
scroll to position [3413, 0]
click at [294, 48] on div at bounding box center [204, 48] width 193 height 28
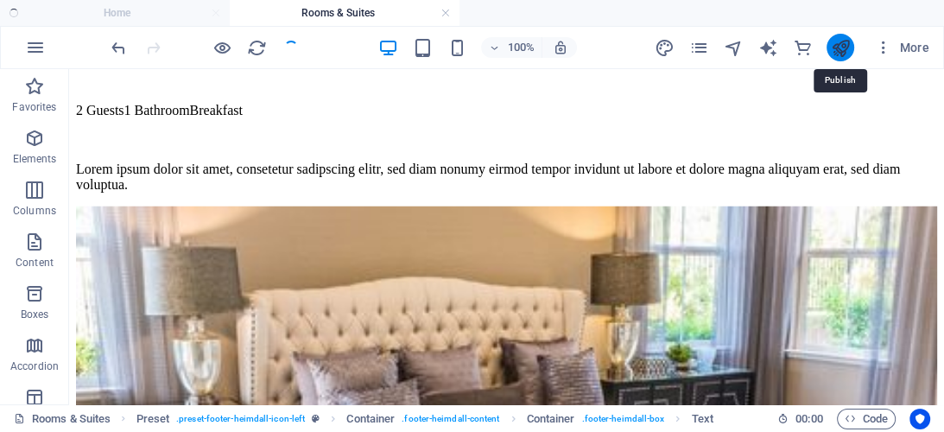
drag, startPoint x: 839, startPoint y: 48, endPoint x: 769, endPoint y: 7, distance: 82.1
click at [839, 48] on icon "publish" at bounding box center [840, 48] width 20 height 20
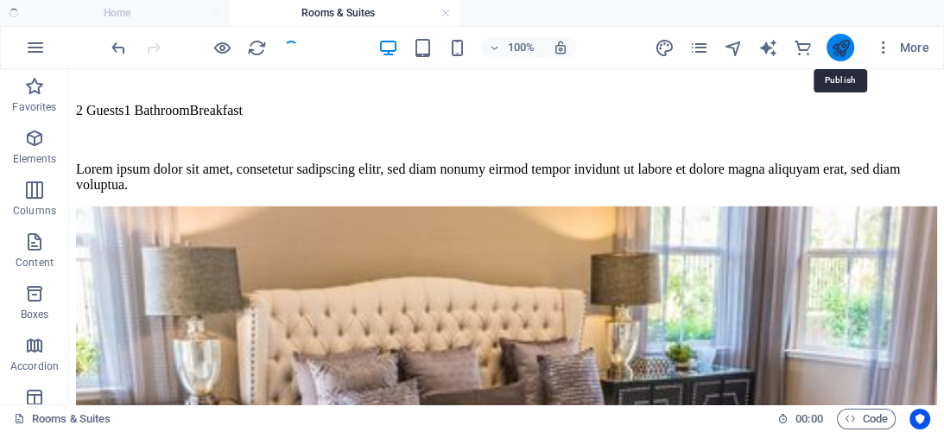
click at [844, 46] on icon "publish" at bounding box center [840, 48] width 20 height 20
